Goal: Task Accomplishment & Management: Manage account settings

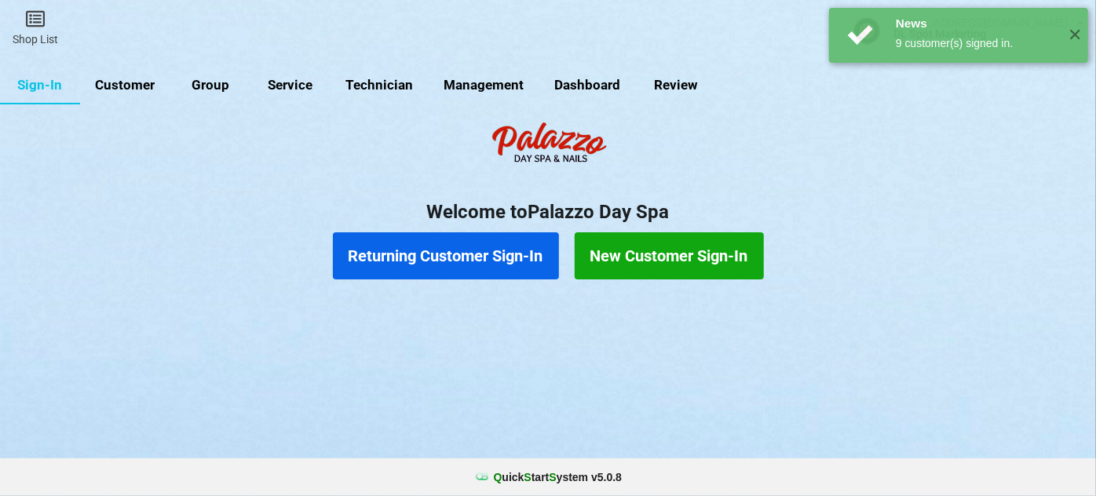
click at [131, 85] on link "Customer" at bounding box center [125, 86] width 90 height 38
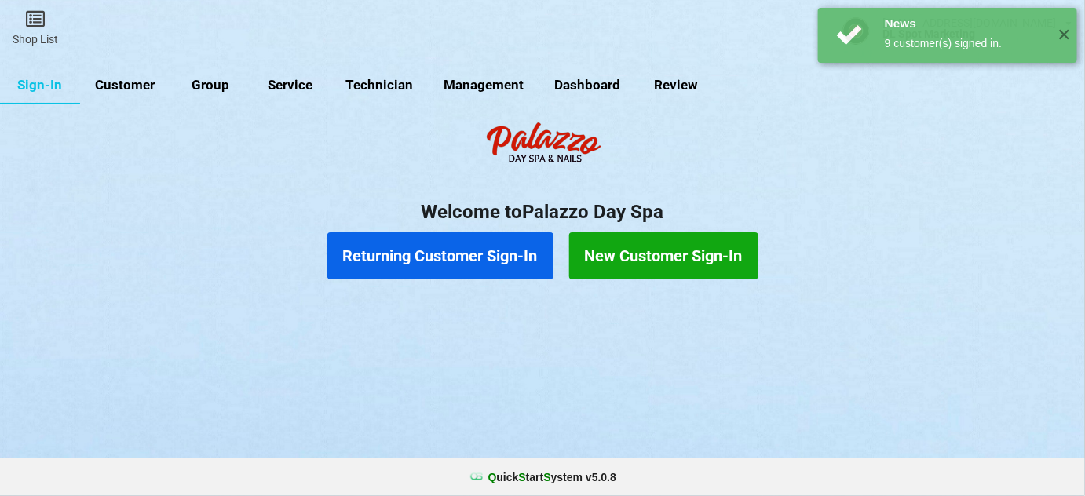
select select "25"
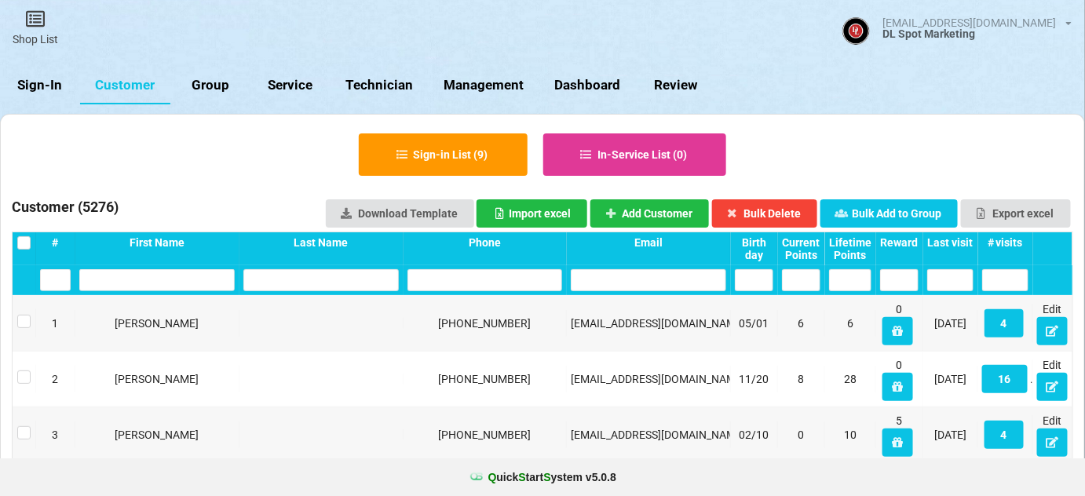
click at [954, 242] on div "Last visit" at bounding box center [950, 242] width 46 height 13
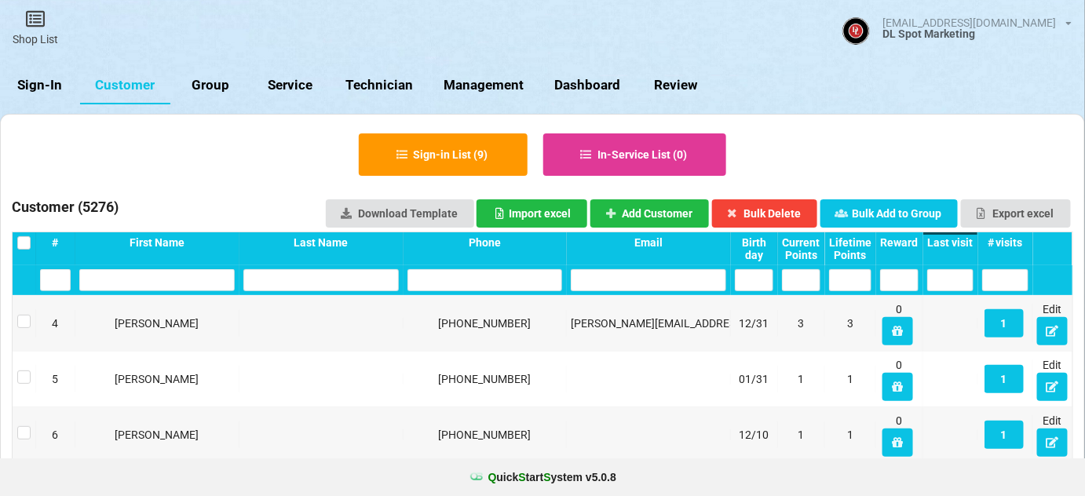
click at [954, 242] on div "Last visit" at bounding box center [950, 242] width 46 height 13
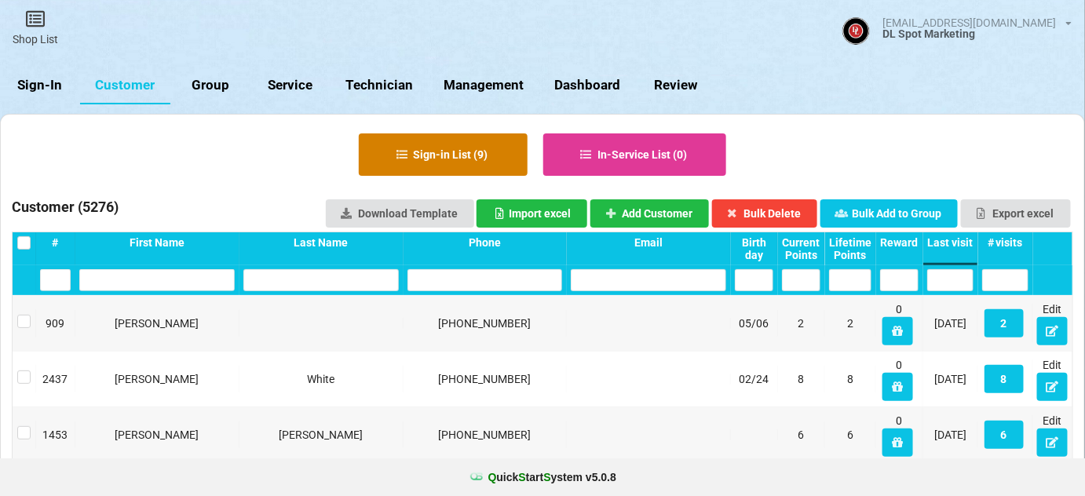
click at [467, 149] on button "Sign-in List ( 9 )" at bounding box center [443, 154] width 169 height 42
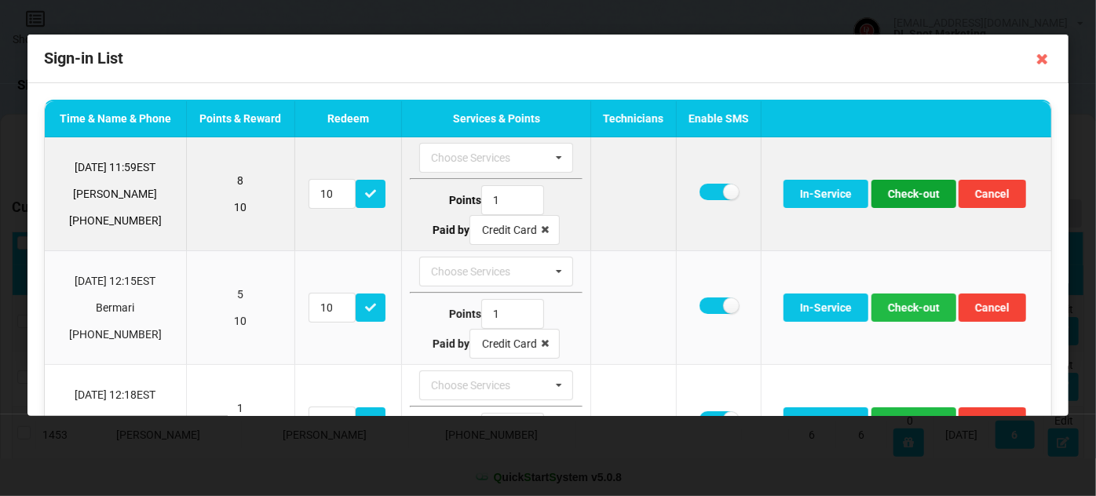
click at [915, 198] on button "Check-out" at bounding box center [913, 194] width 85 height 28
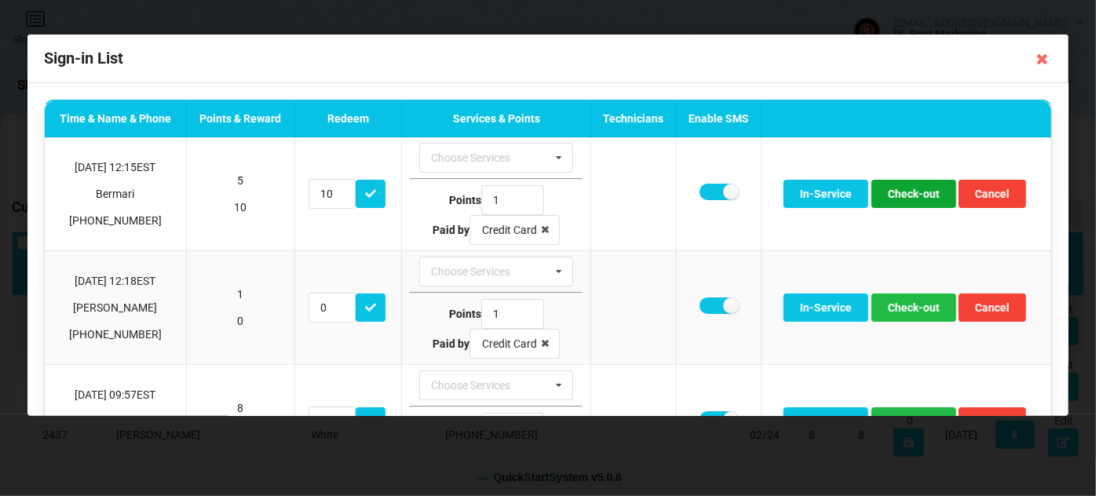
click at [915, 198] on button "Check-out" at bounding box center [913, 194] width 85 height 28
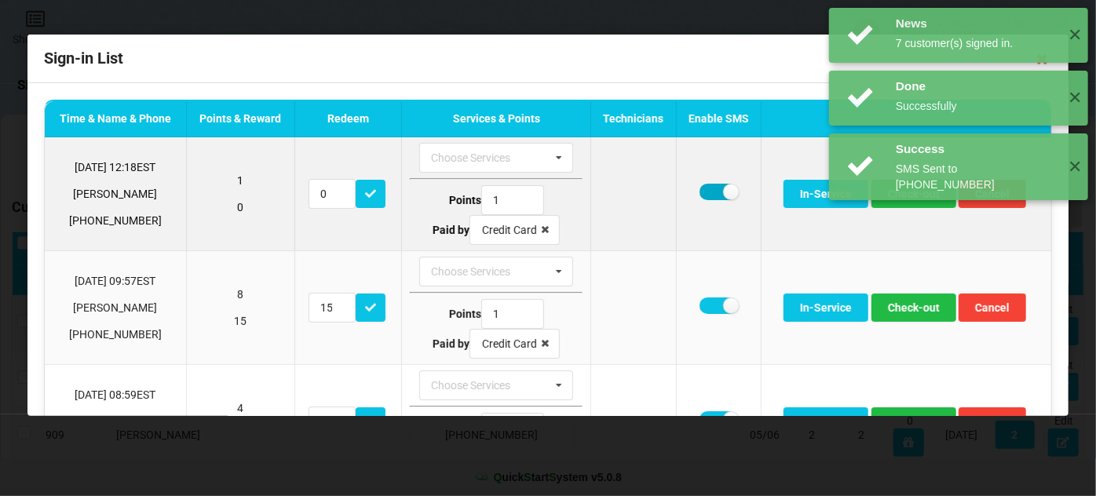
click at [708, 191] on label at bounding box center [719, 192] width 38 height 16
checkbox input "false"
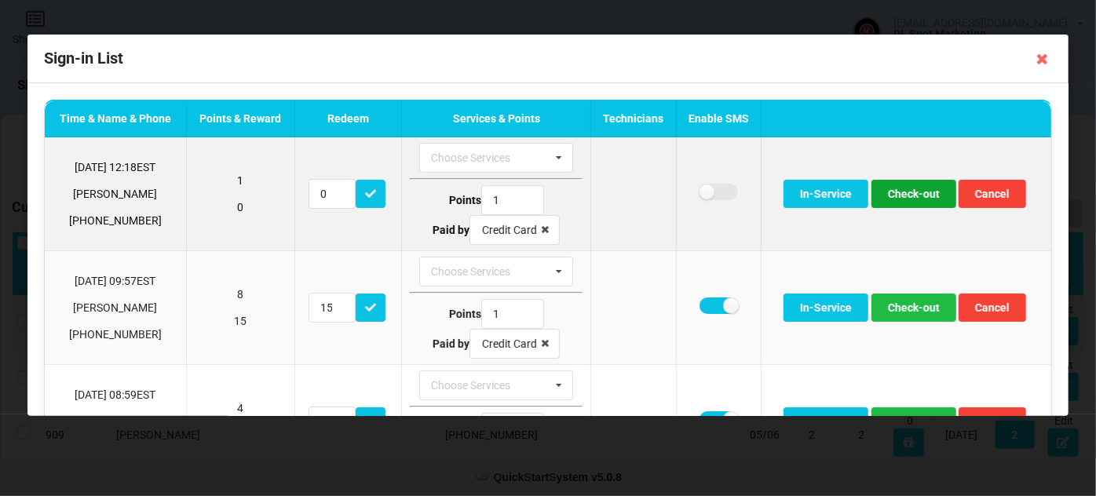
click at [903, 194] on button "Check-out" at bounding box center [913, 194] width 85 height 28
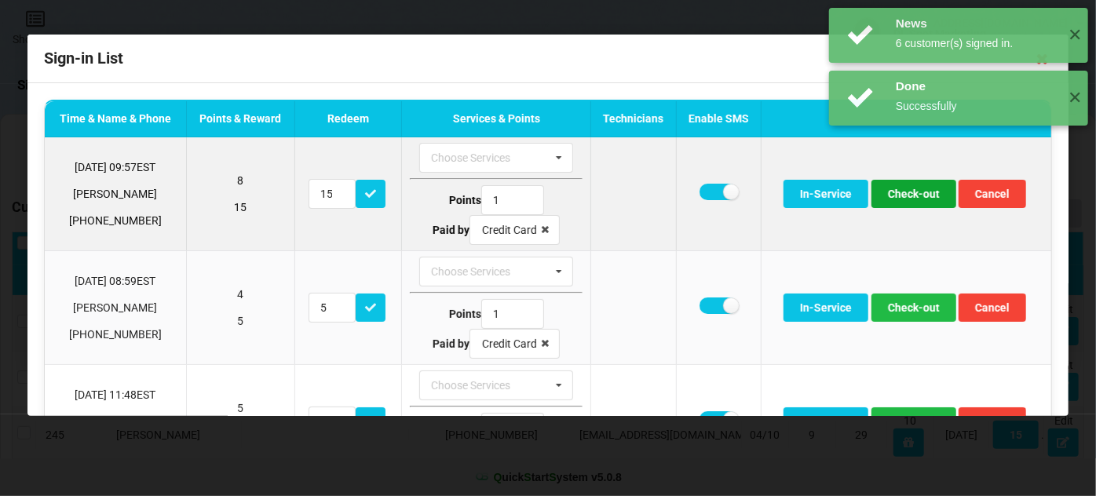
click at [902, 194] on button "Check-out" at bounding box center [913, 194] width 85 height 28
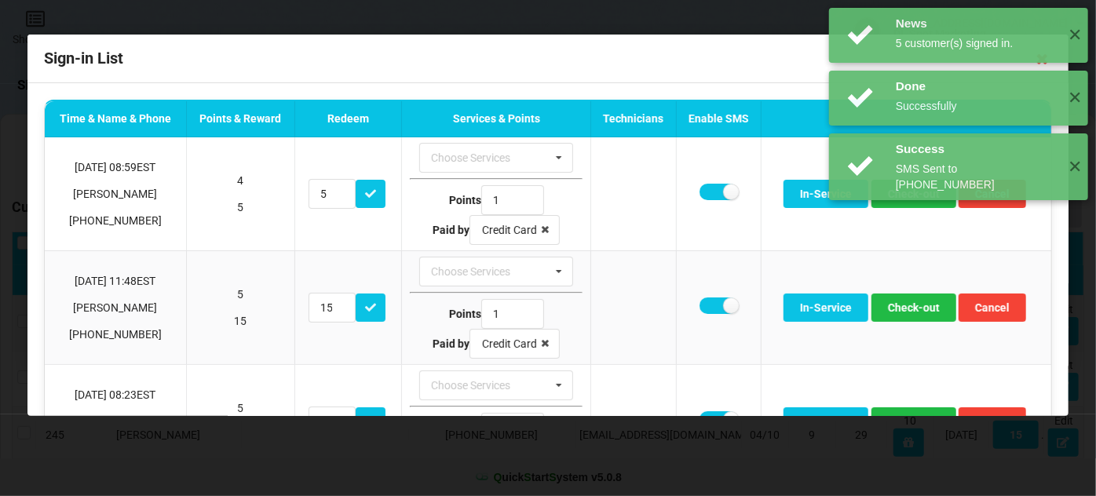
click at [902, 194] on div "News 5 customer(s) signed in. ✕ Done Successfully ✕ Success SMS Sent to +140722…" at bounding box center [958, 104] width 275 height 208
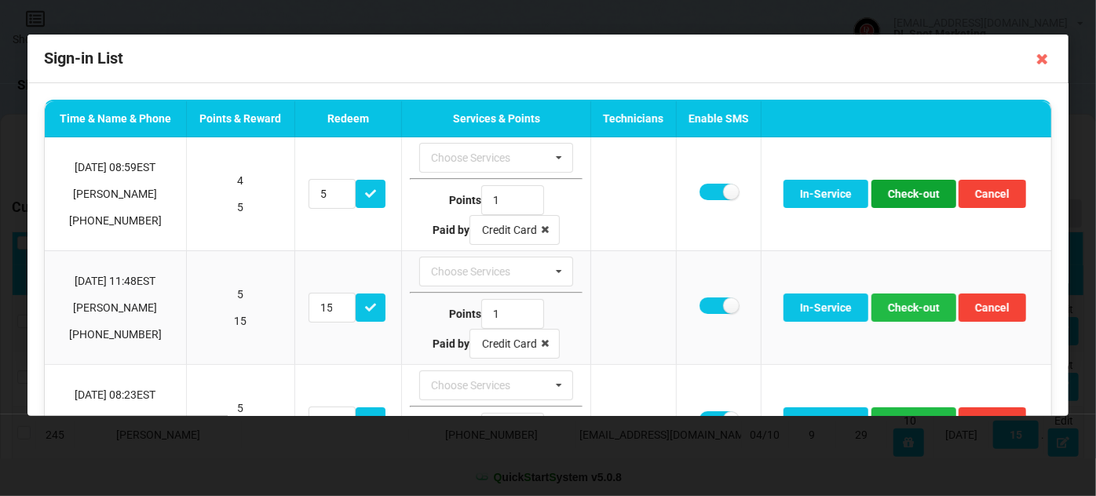
click at [902, 194] on button "Check-out" at bounding box center [913, 194] width 85 height 28
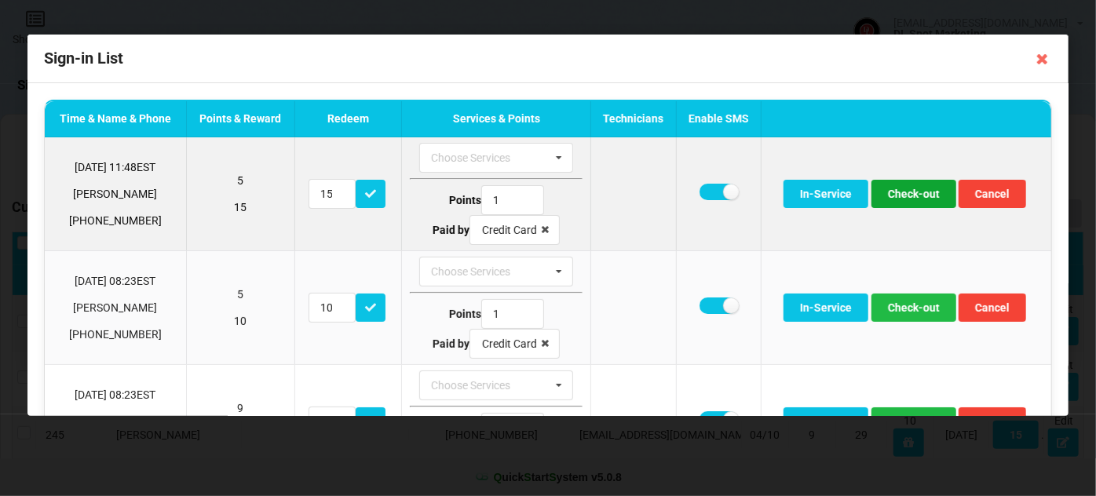
click at [915, 195] on button "Check-out" at bounding box center [913, 194] width 85 height 28
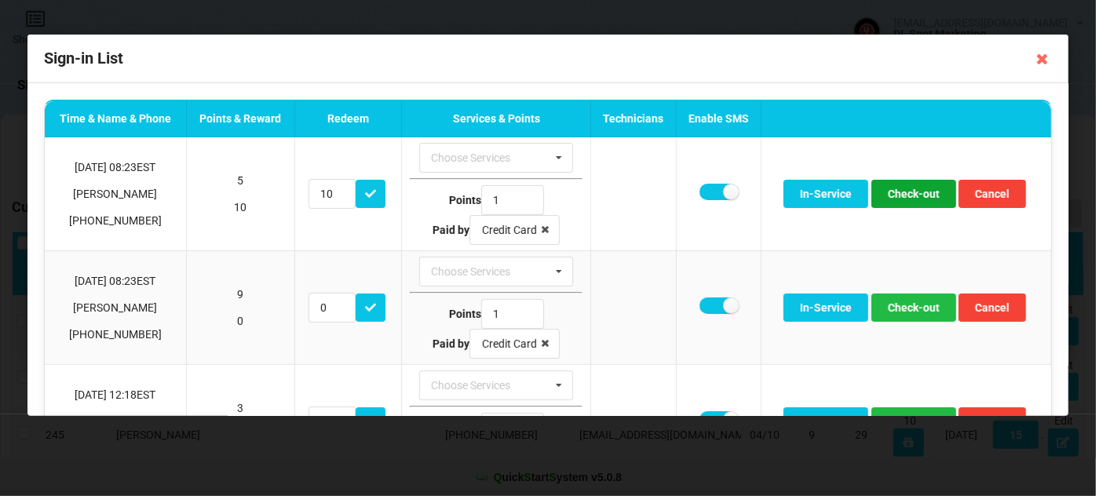
click at [915, 195] on button "Check-out" at bounding box center [913, 194] width 85 height 28
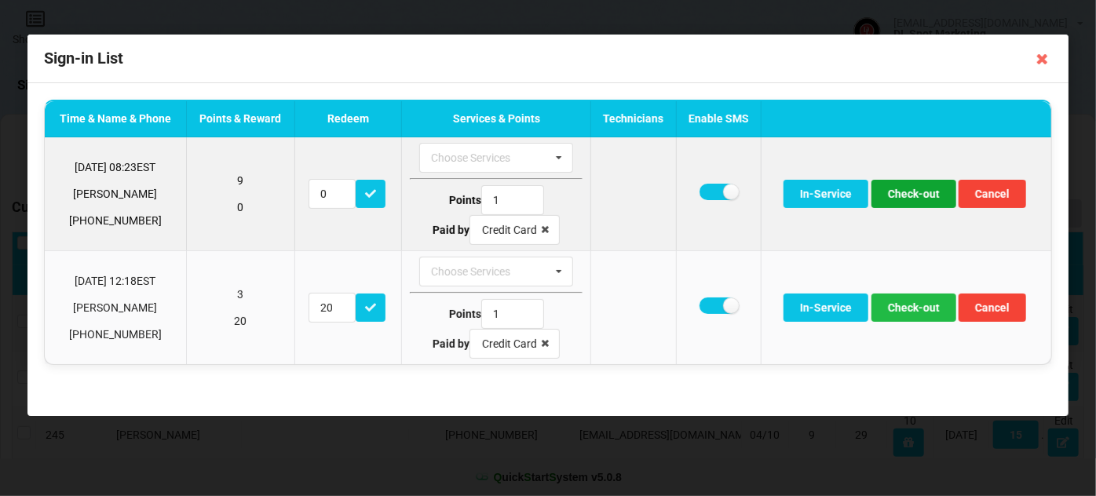
click at [908, 194] on button "Check-out" at bounding box center [913, 194] width 85 height 28
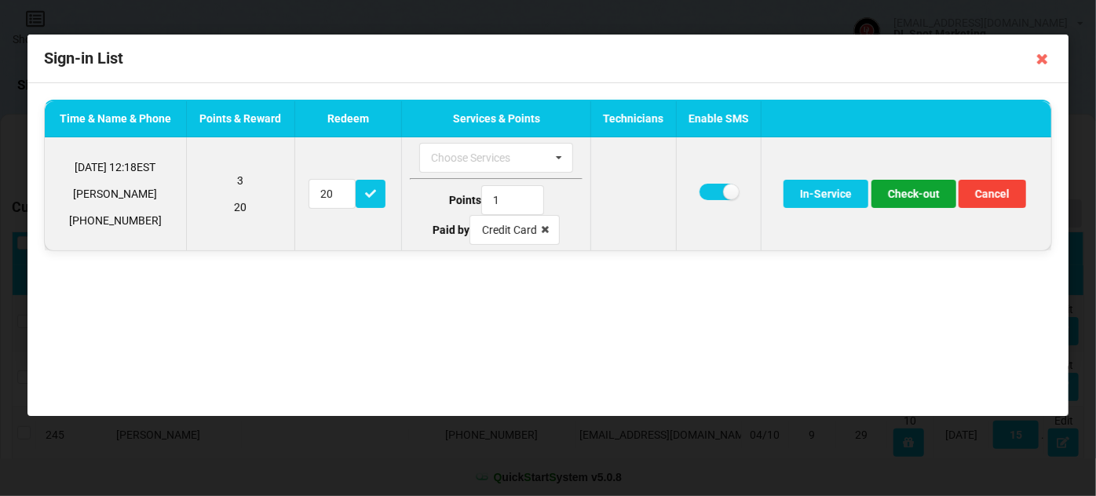
click at [931, 197] on button "Check-out" at bounding box center [913, 194] width 85 height 28
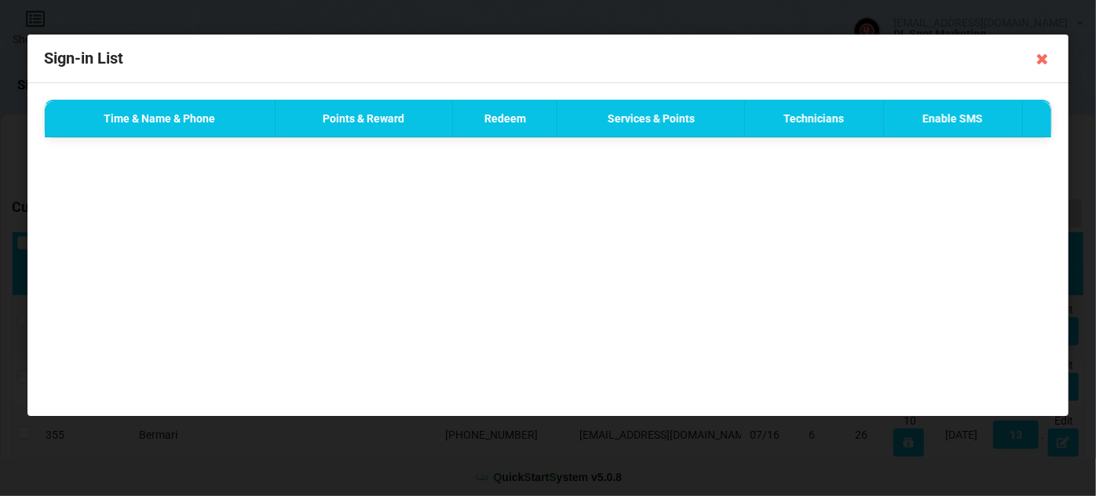
click at [962, 244] on div "Time & Name & Phone Points & Reward Redeem Services & Points Technicians Enable…" at bounding box center [547, 249] width 1041 height 333
click at [1042, 60] on icon at bounding box center [1042, 58] width 25 height 25
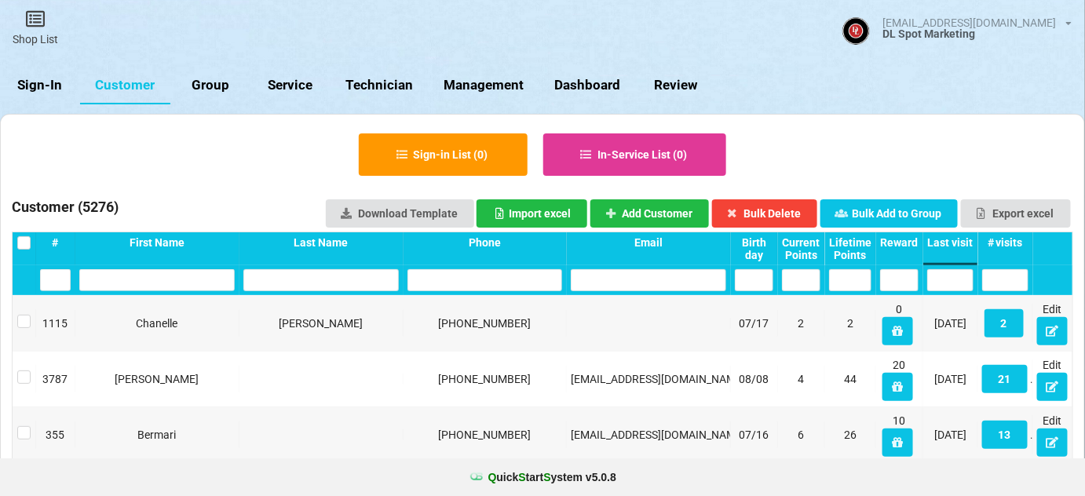
click at [46, 83] on link "Sign-In" at bounding box center [40, 86] width 80 height 38
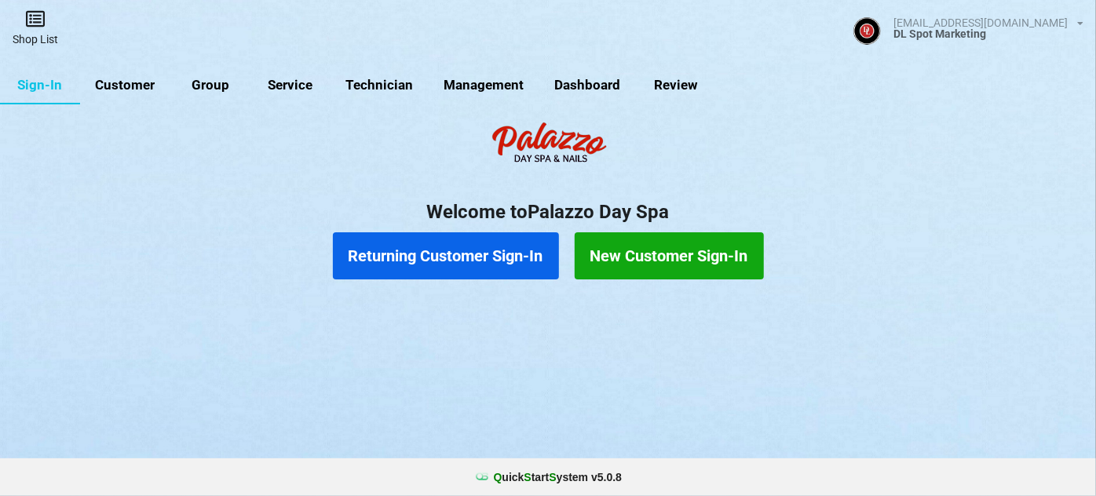
click at [34, 31] on link "Shop List" at bounding box center [35, 28] width 71 height 56
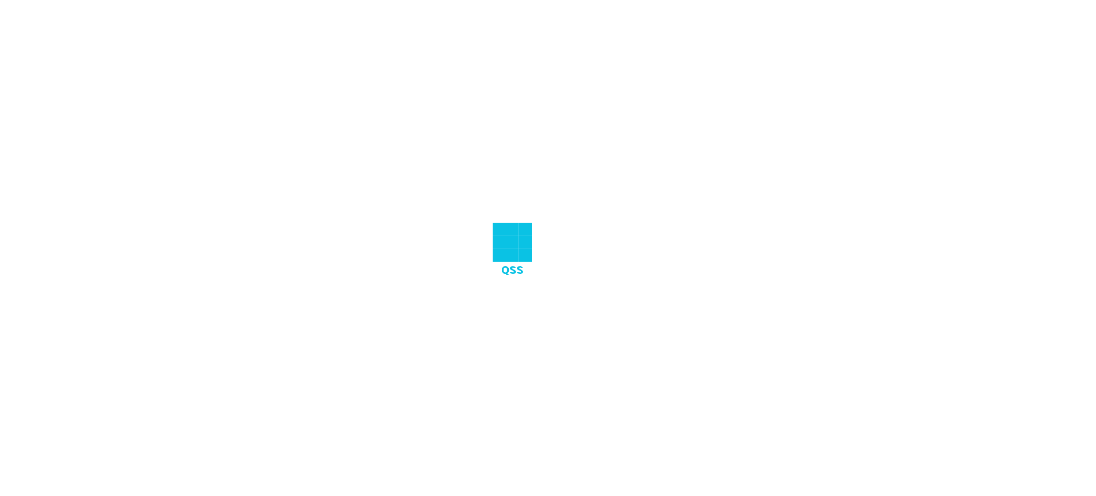
select select "25"
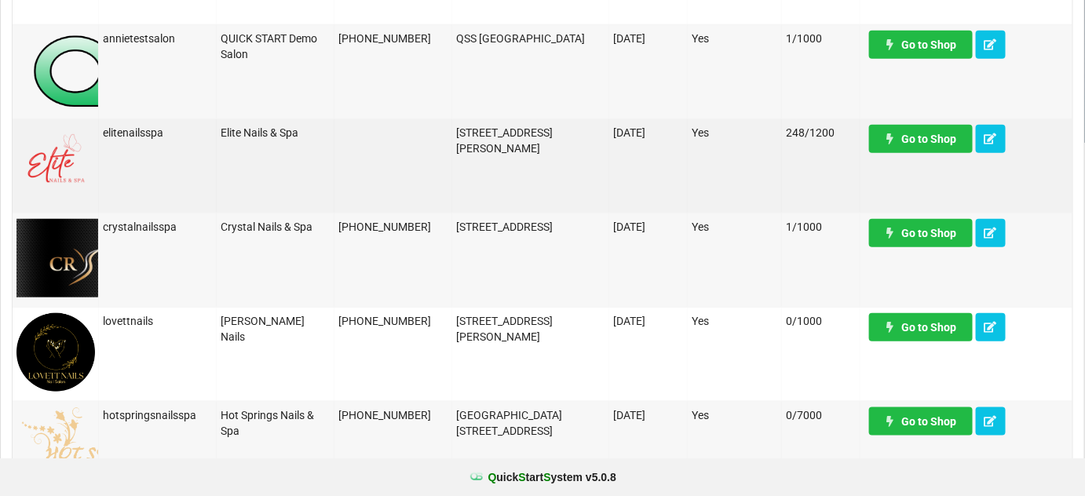
scroll to position [381, 0]
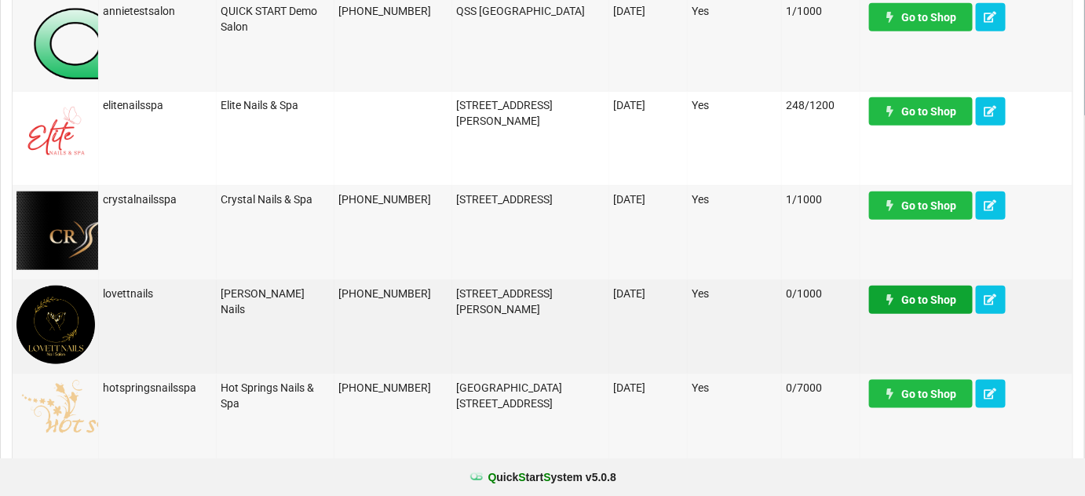
click at [558, 265] on link "Go to Shop" at bounding box center [556, 264] width 4 height 1
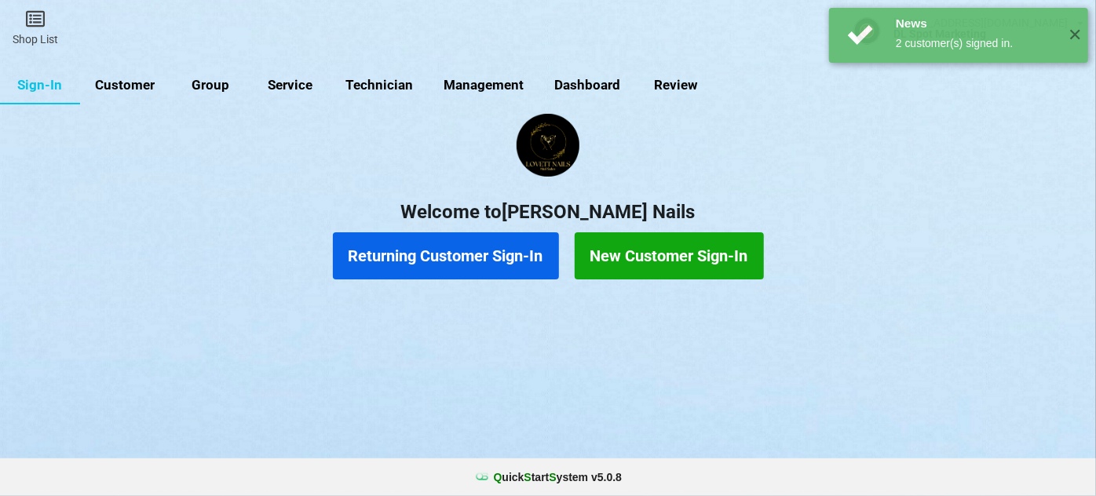
click at [133, 84] on link "Customer" at bounding box center [125, 86] width 90 height 38
select select "25"
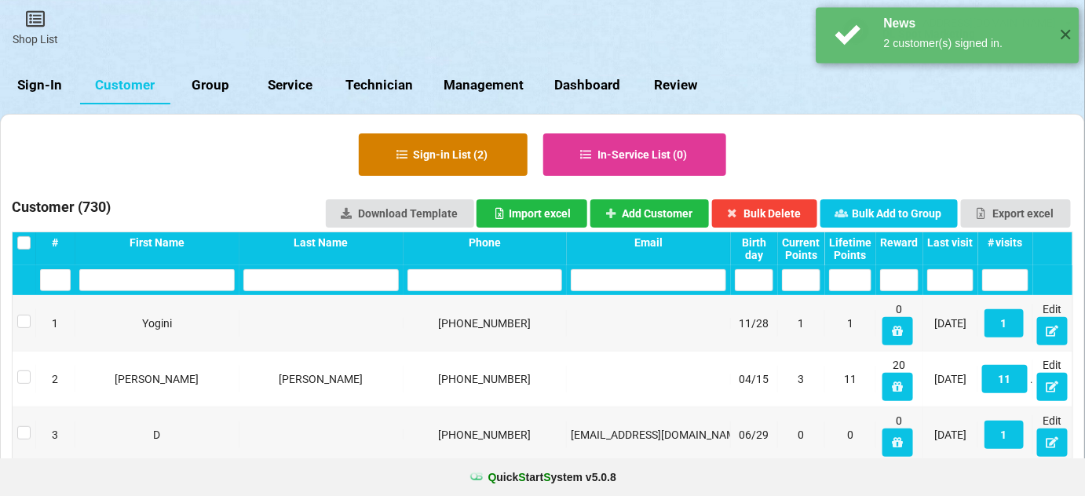
click at [479, 163] on button "Sign-in List ( 2 )" at bounding box center [443, 154] width 169 height 42
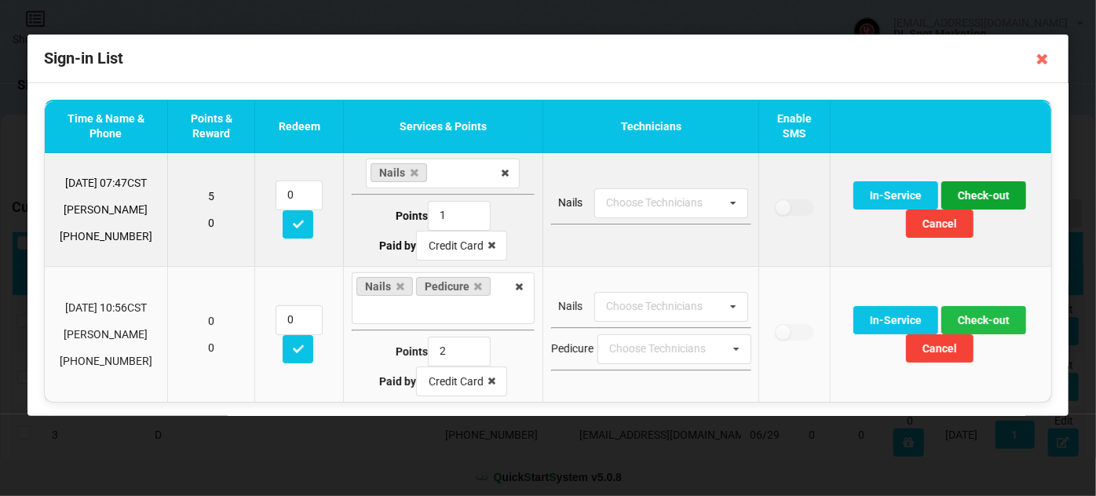
click at [980, 196] on button "Check-out" at bounding box center [983, 195] width 85 height 28
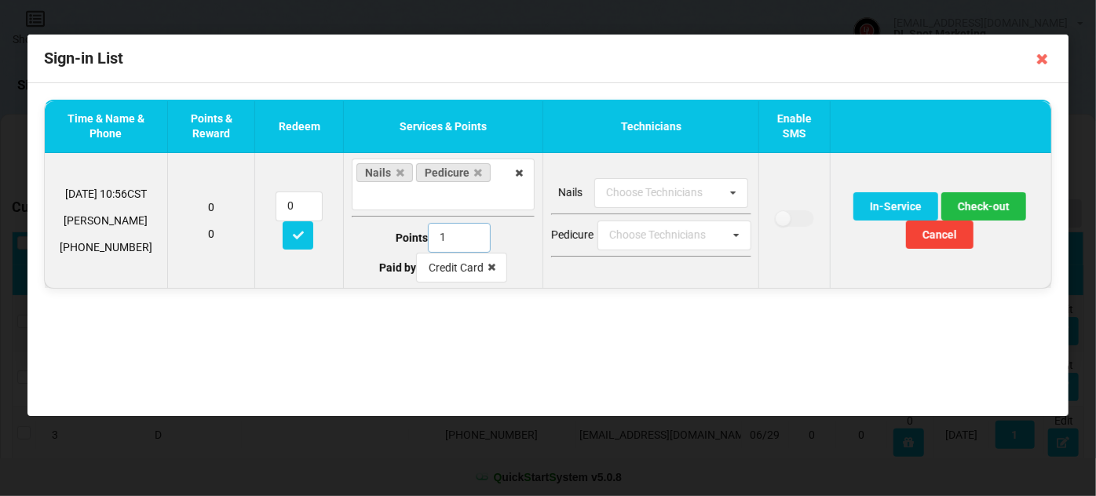
type input "1"
click at [469, 240] on input "1" at bounding box center [459, 238] width 63 height 30
click at [981, 205] on button "Check-out" at bounding box center [983, 206] width 85 height 28
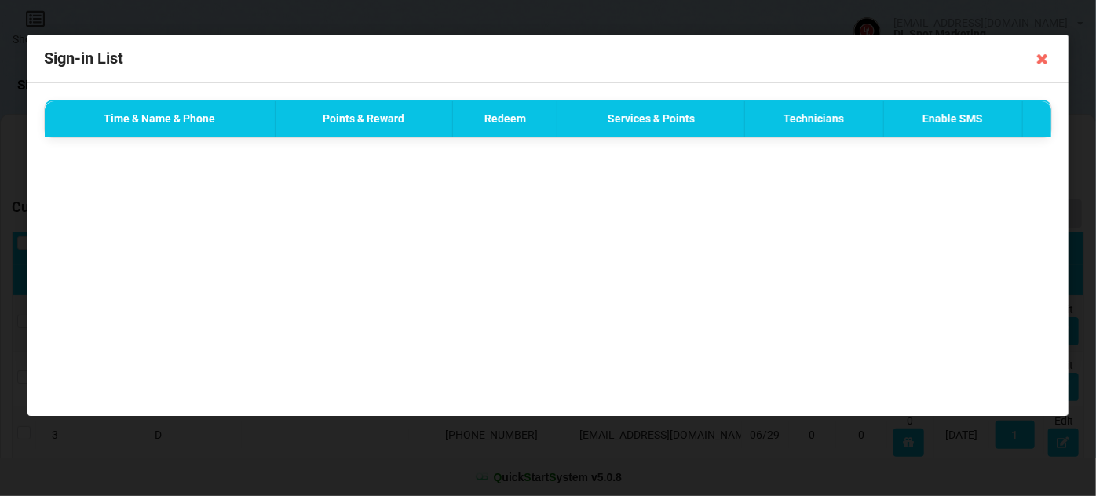
click at [1061, 45] on div "Done Successfully ✕" at bounding box center [958, 35] width 259 height 55
click at [1042, 60] on div "Done Successfully ✕" at bounding box center [958, 35] width 259 height 55
click at [1053, 52] on div "Done Successfully ✕" at bounding box center [958, 35] width 259 height 55
click at [1043, 60] on icon at bounding box center [1042, 58] width 25 height 25
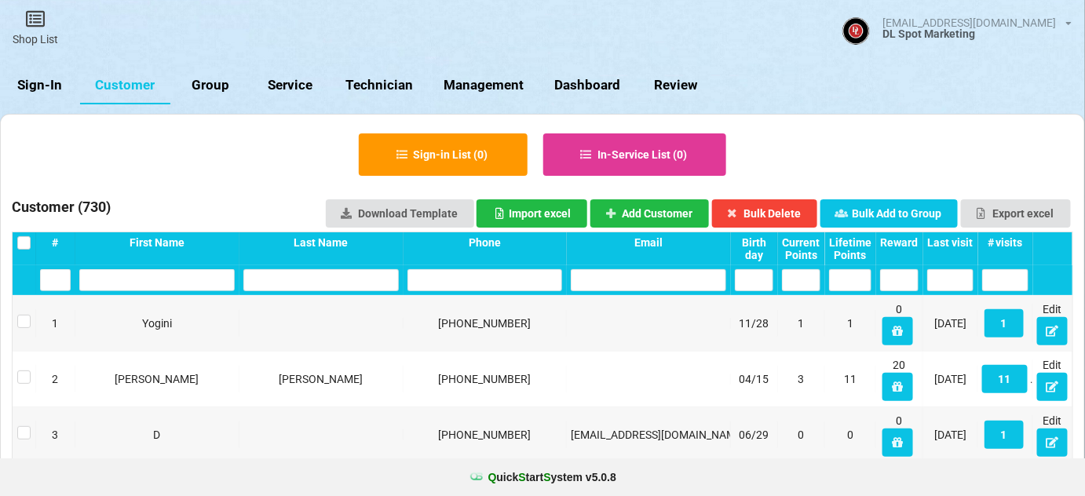
click at [38, 79] on link "Sign-In" at bounding box center [40, 86] width 80 height 38
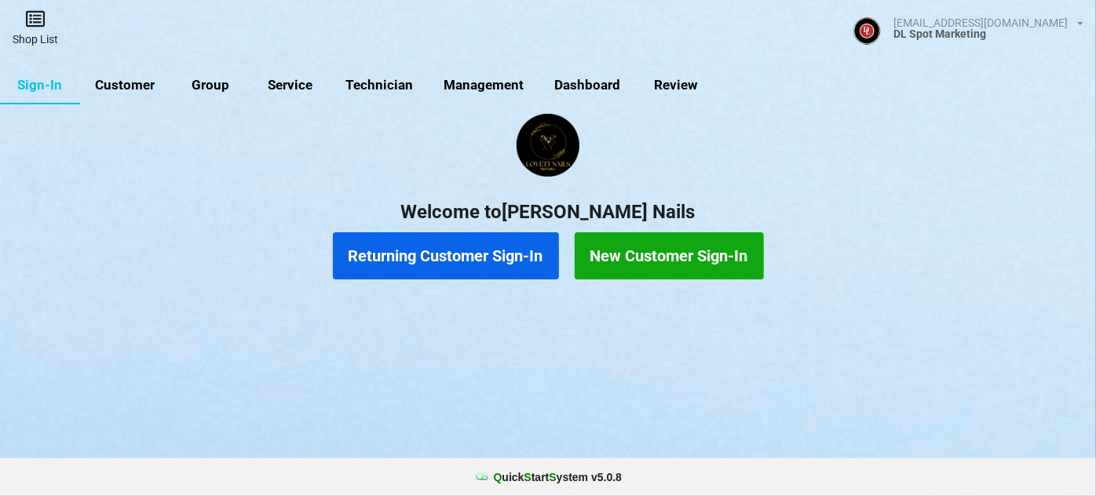
click at [38, 19] on icon at bounding box center [35, 18] width 22 height 19
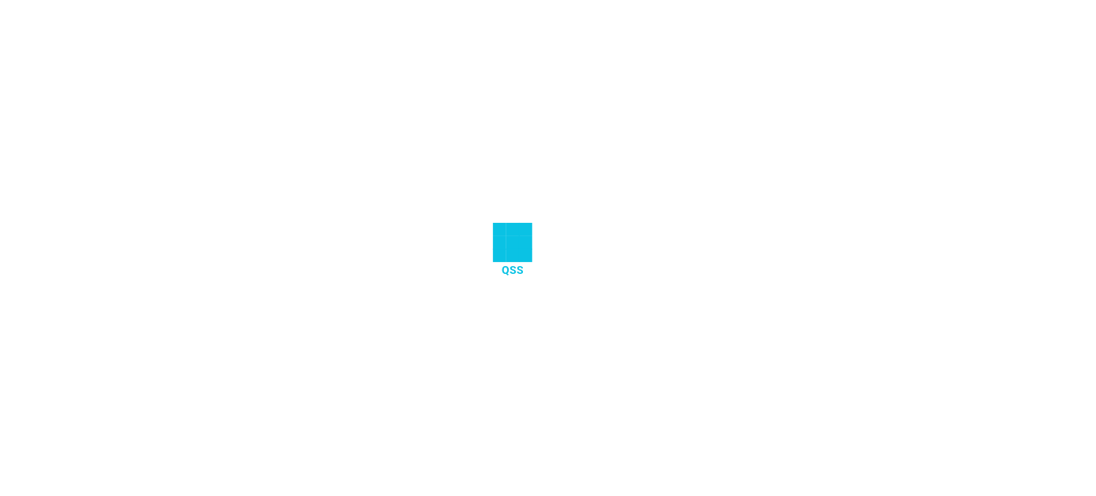
select select "25"
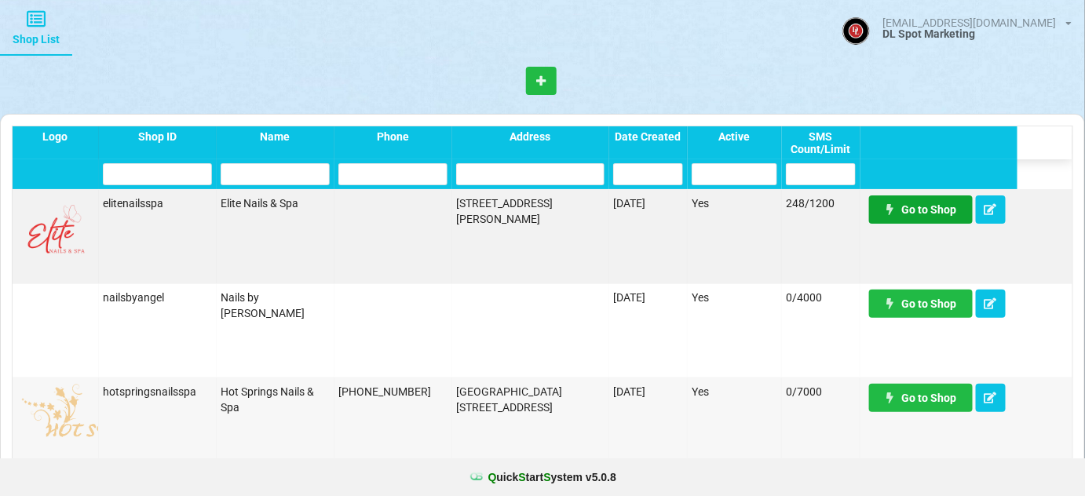
click at [926, 217] on link "Go to Shop" at bounding box center [921, 209] width 104 height 28
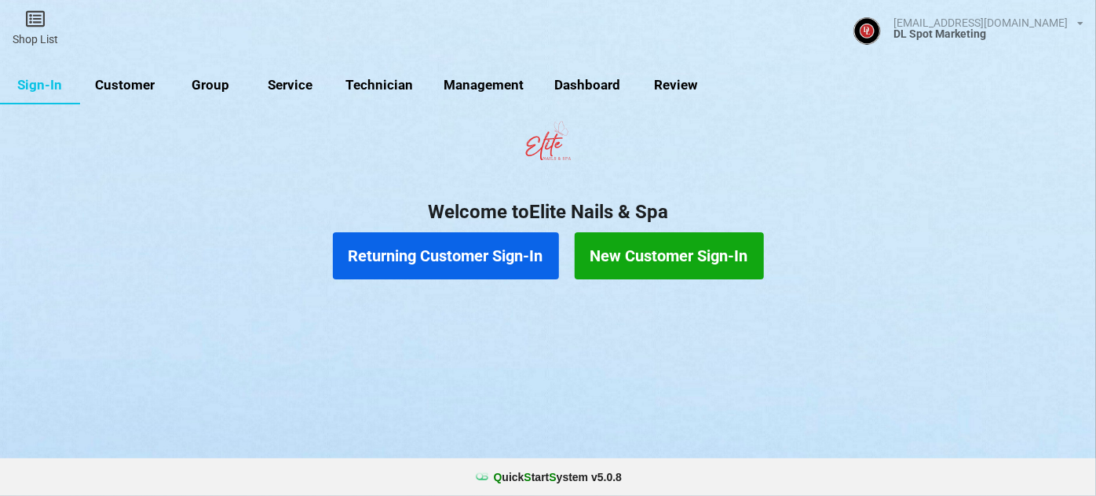
click at [141, 85] on link "Customer" at bounding box center [125, 86] width 90 height 38
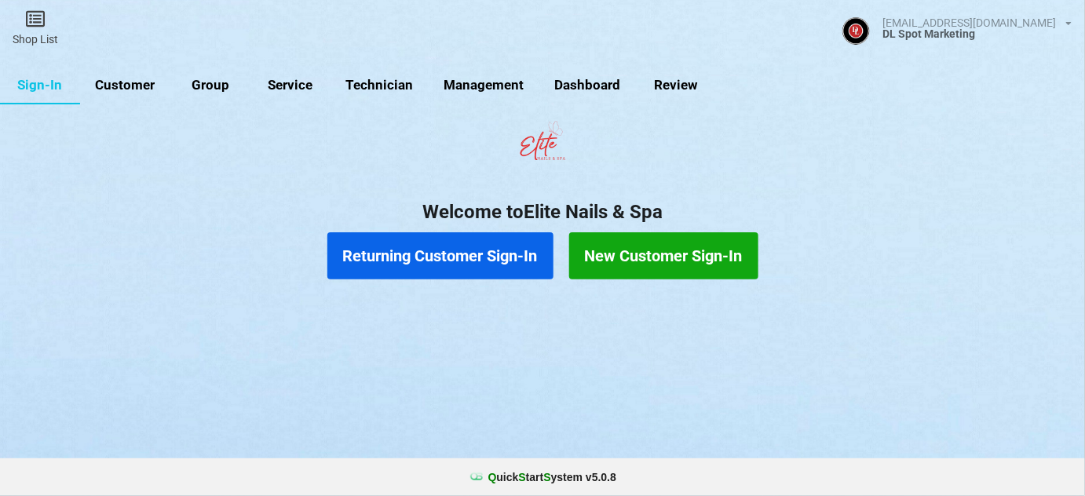
select select "25"
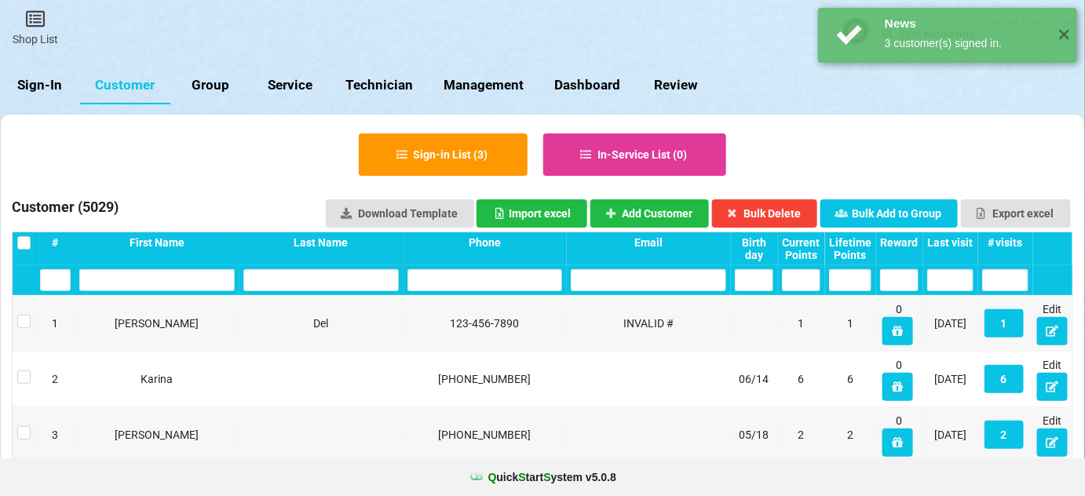
click at [955, 240] on div "Last visit" at bounding box center [950, 242] width 46 height 13
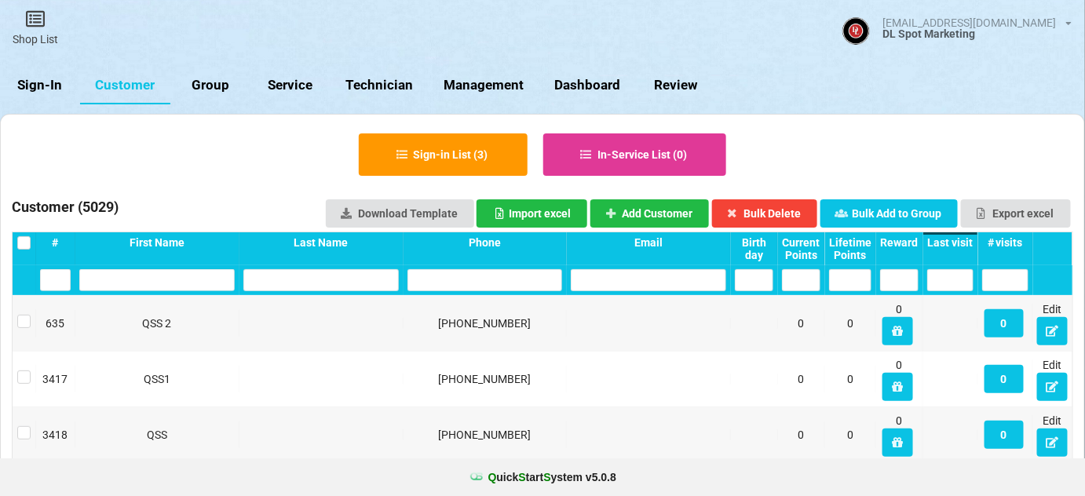
click at [955, 240] on div "Last visit" at bounding box center [950, 242] width 46 height 13
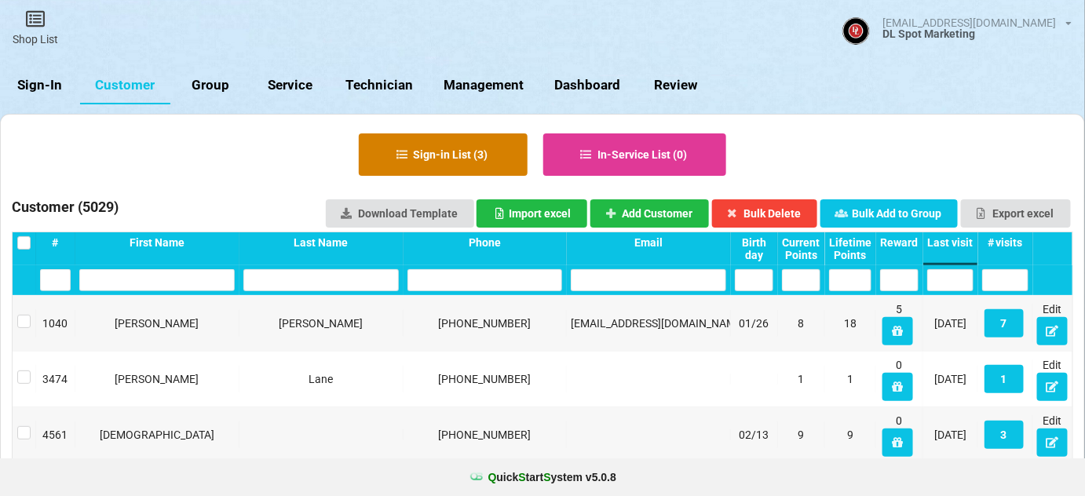
click at [473, 152] on button "Sign-in List ( 3 )" at bounding box center [443, 154] width 169 height 42
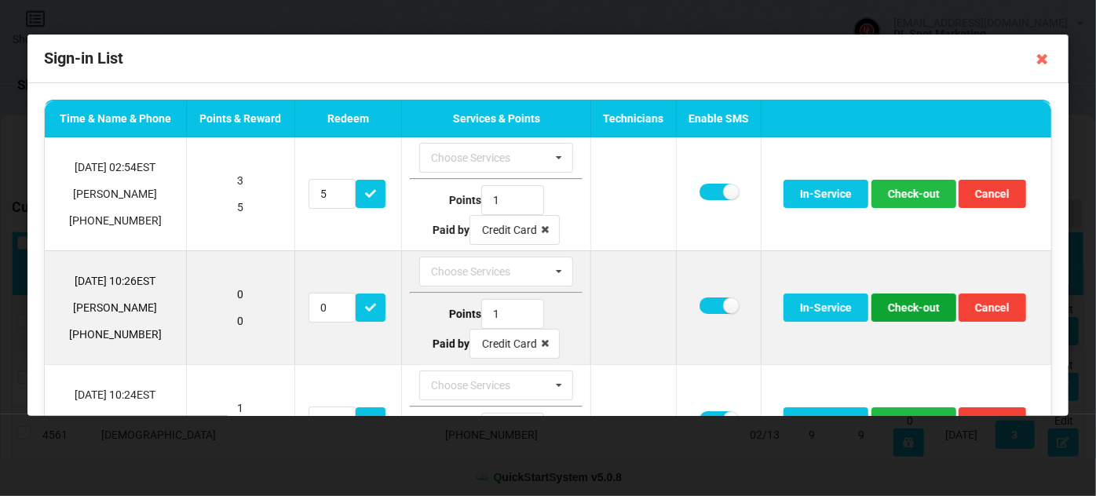
click at [917, 308] on button "Check-out" at bounding box center [913, 308] width 85 height 28
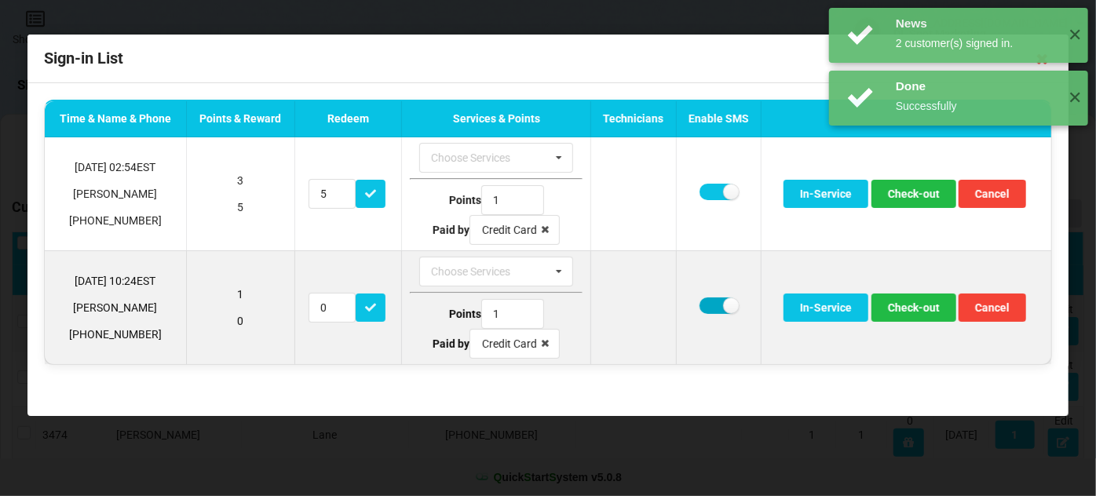
click at [712, 301] on label at bounding box center [719, 306] width 38 height 16
checkbox input "false"
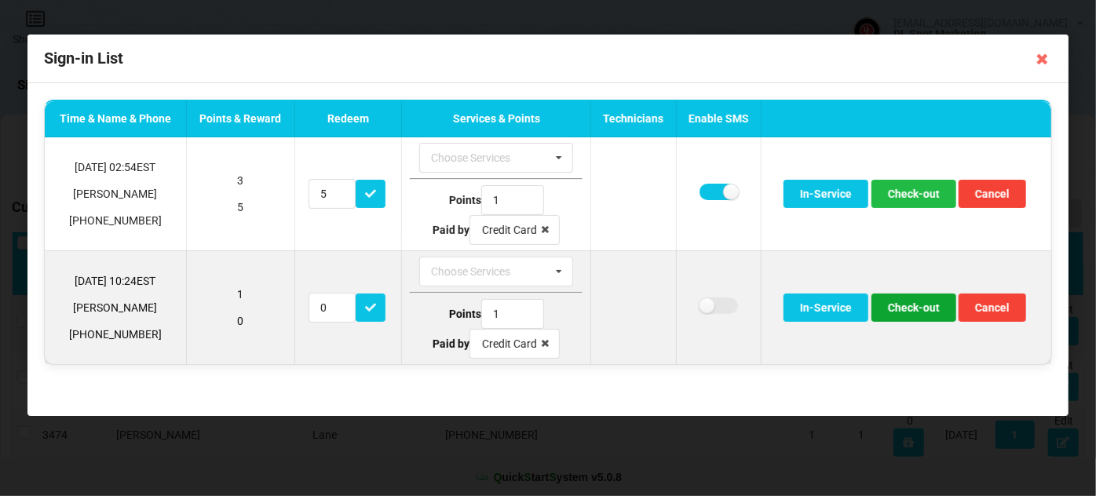
click at [923, 309] on button "Check-out" at bounding box center [913, 308] width 85 height 28
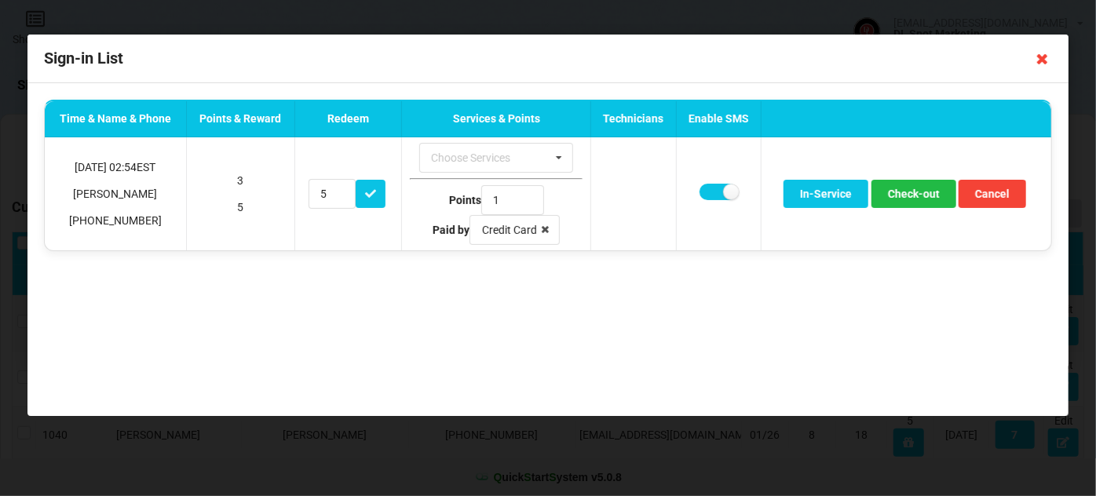
click at [1044, 57] on icon at bounding box center [1042, 58] width 25 height 25
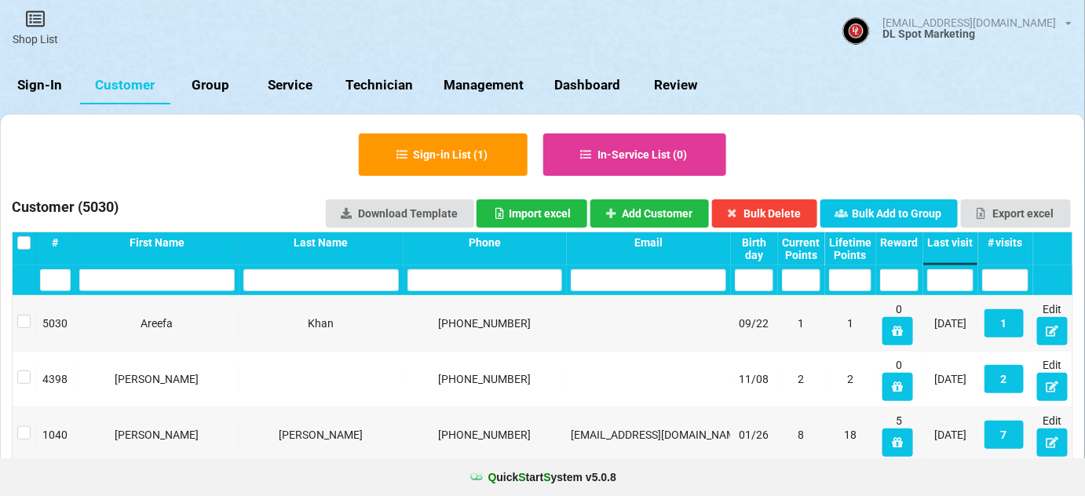
click at [48, 88] on link "Sign-In" at bounding box center [40, 86] width 80 height 38
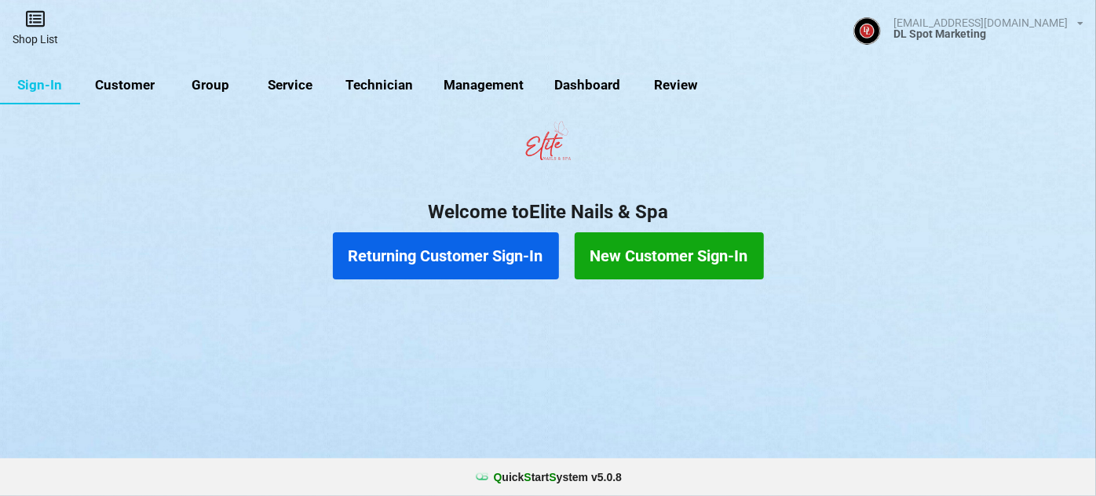
click at [27, 24] on icon at bounding box center [35, 18] width 22 height 19
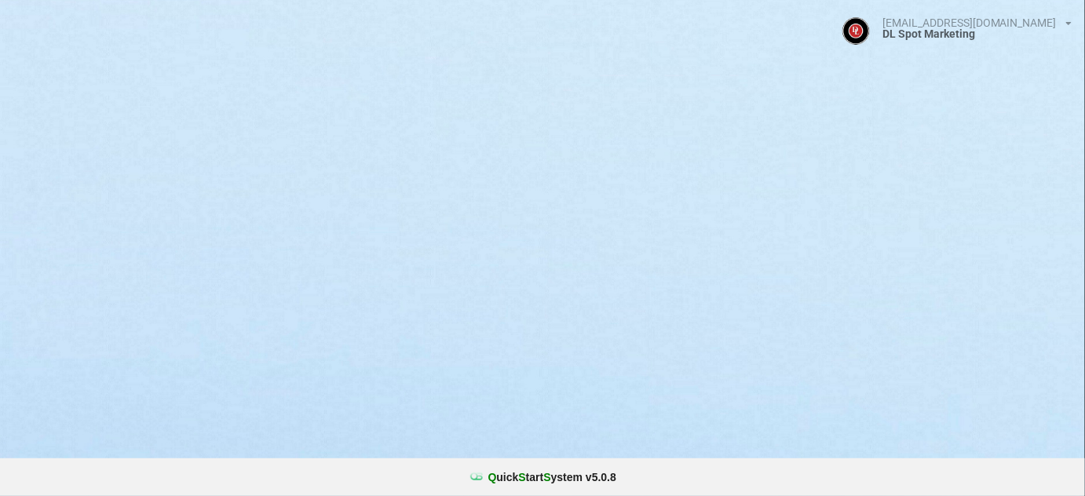
select select "25"
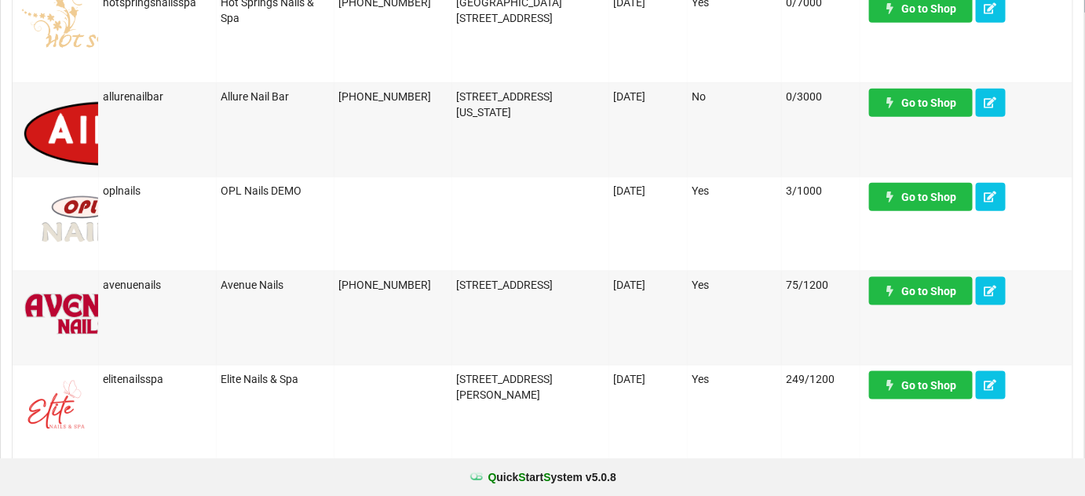
scroll to position [666, 0]
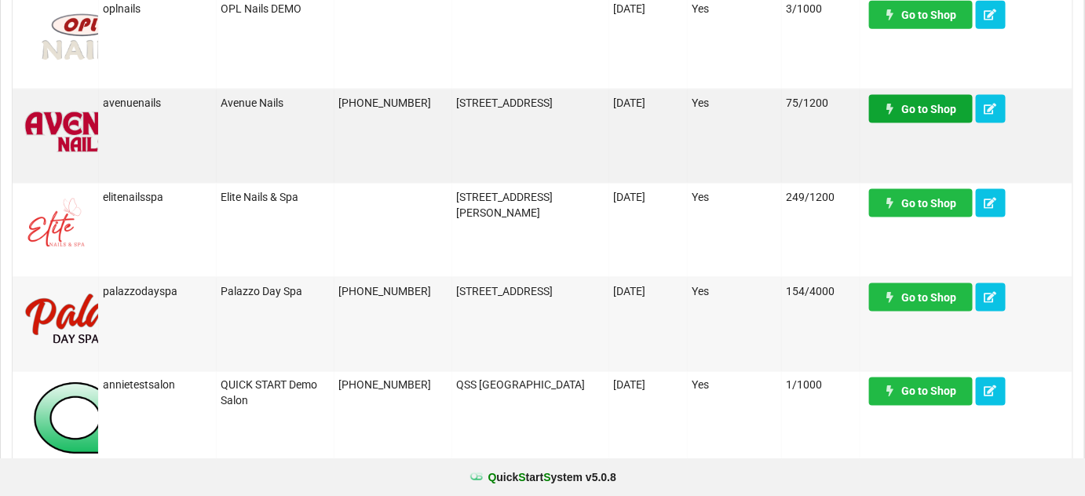
click at [944, 108] on link "Go to Shop" at bounding box center [921, 109] width 104 height 28
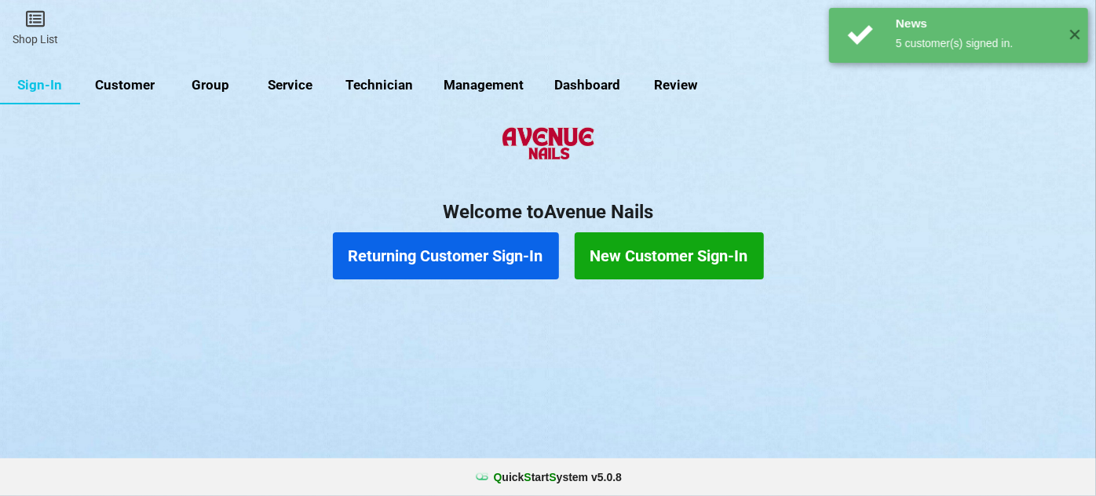
click at [121, 86] on link "Customer" at bounding box center [125, 86] width 90 height 38
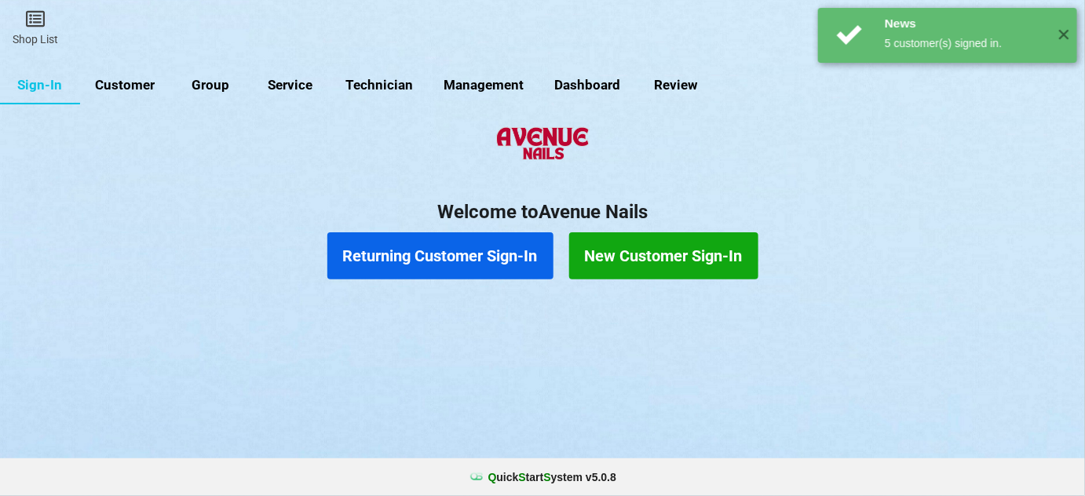
select select "25"
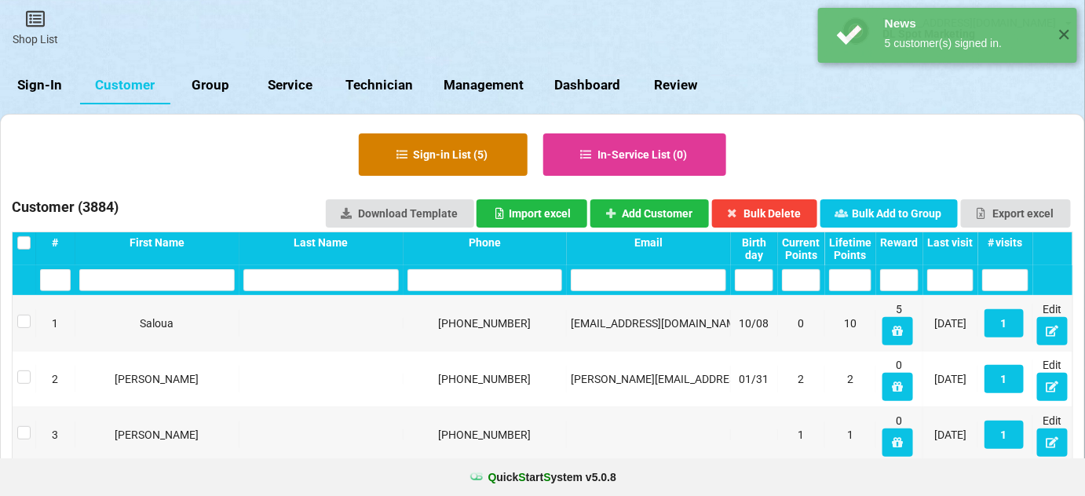
click at [463, 160] on button "Sign-in List ( 5 )" at bounding box center [443, 154] width 169 height 42
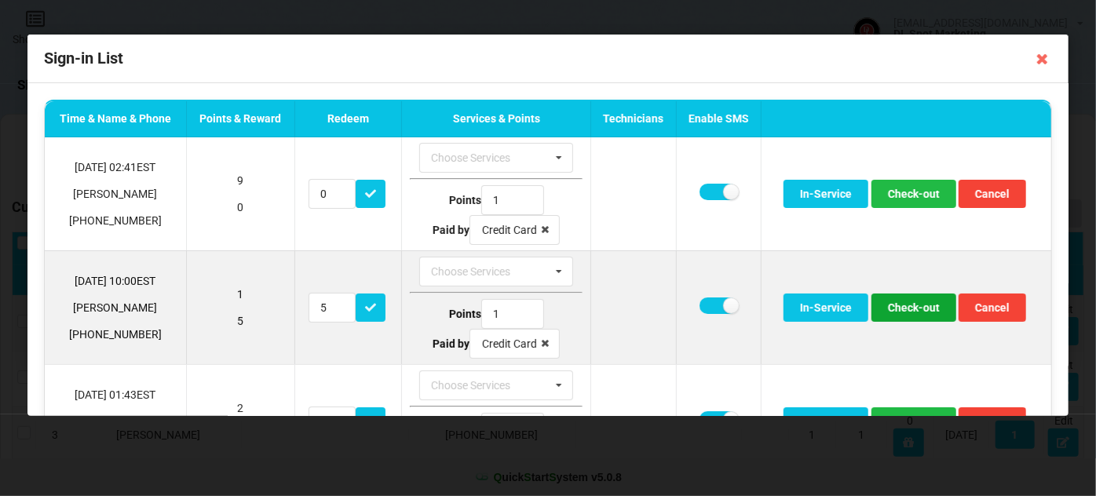
click at [906, 309] on button "Check-out" at bounding box center [913, 308] width 85 height 28
click at [711, 305] on label at bounding box center [719, 306] width 38 height 16
checkbox input "false"
click at [902, 302] on button "Check-out" at bounding box center [913, 308] width 85 height 28
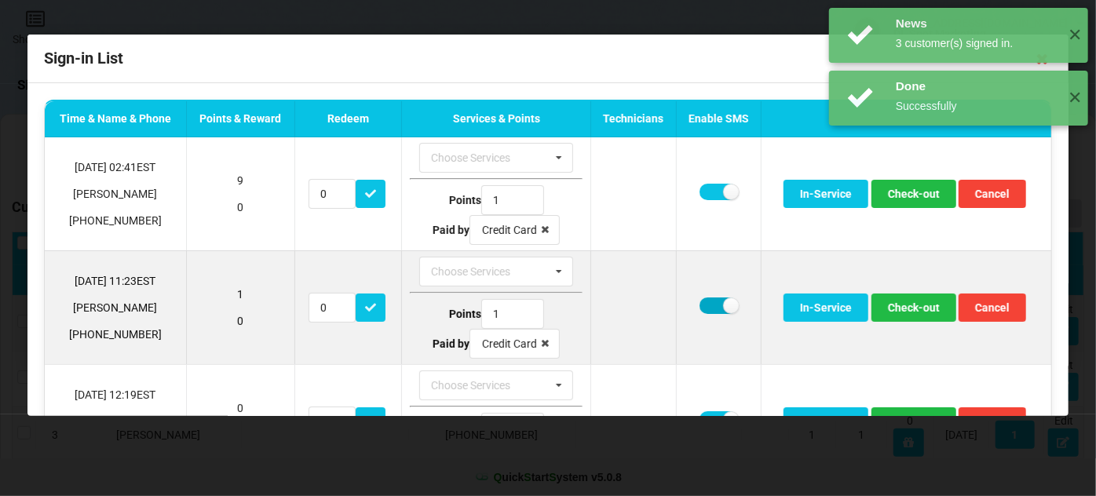
click at [703, 298] on label at bounding box center [719, 306] width 38 height 16
checkbox input "false"
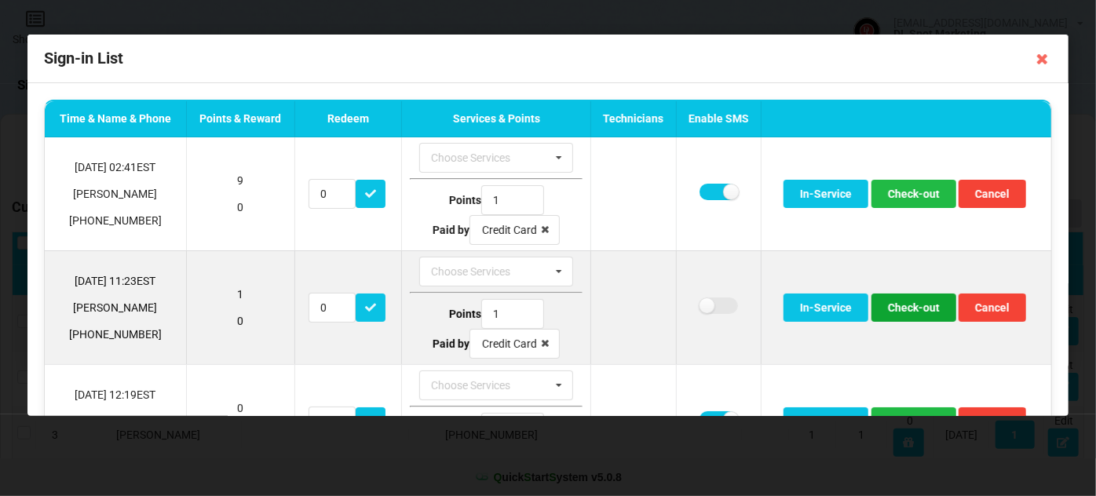
click at [924, 310] on button "Check-out" at bounding box center [913, 308] width 85 height 28
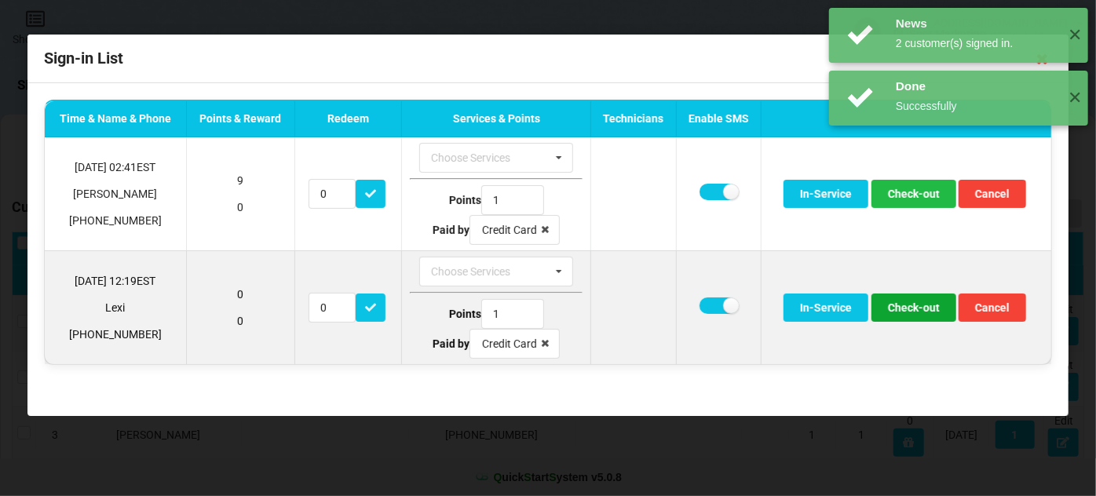
click at [911, 309] on button "Check-out" at bounding box center [913, 308] width 85 height 28
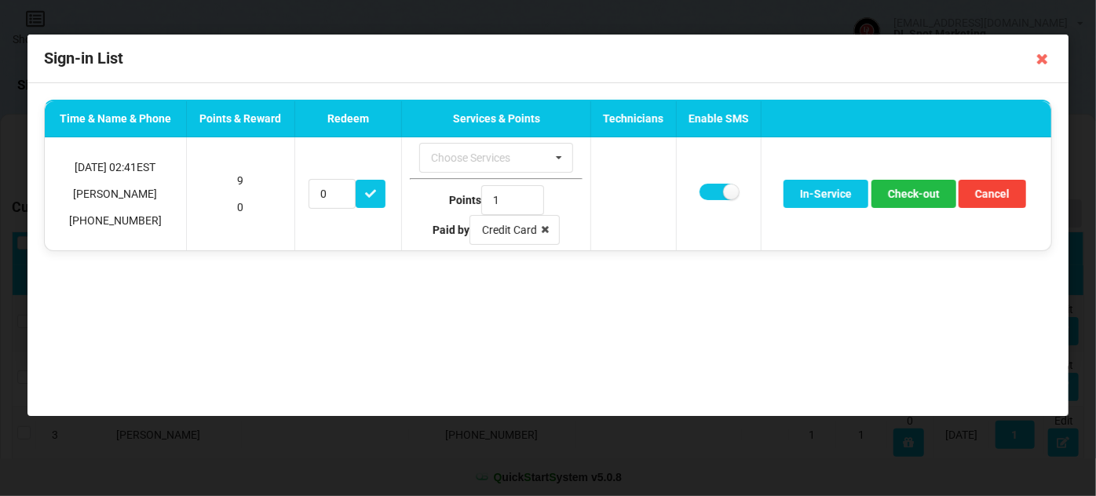
click at [1041, 56] on icon at bounding box center [1042, 58] width 25 height 25
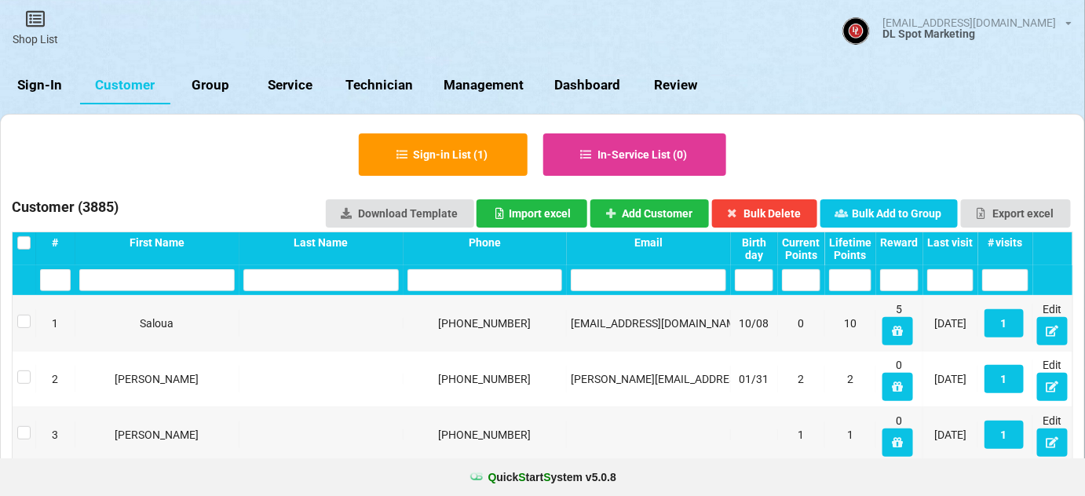
click at [42, 86] on link "Sign-In" at bounding box center [40, 86] width 80 height 38
